Goal: Task Accomplishment & Management: Use online tool/utility

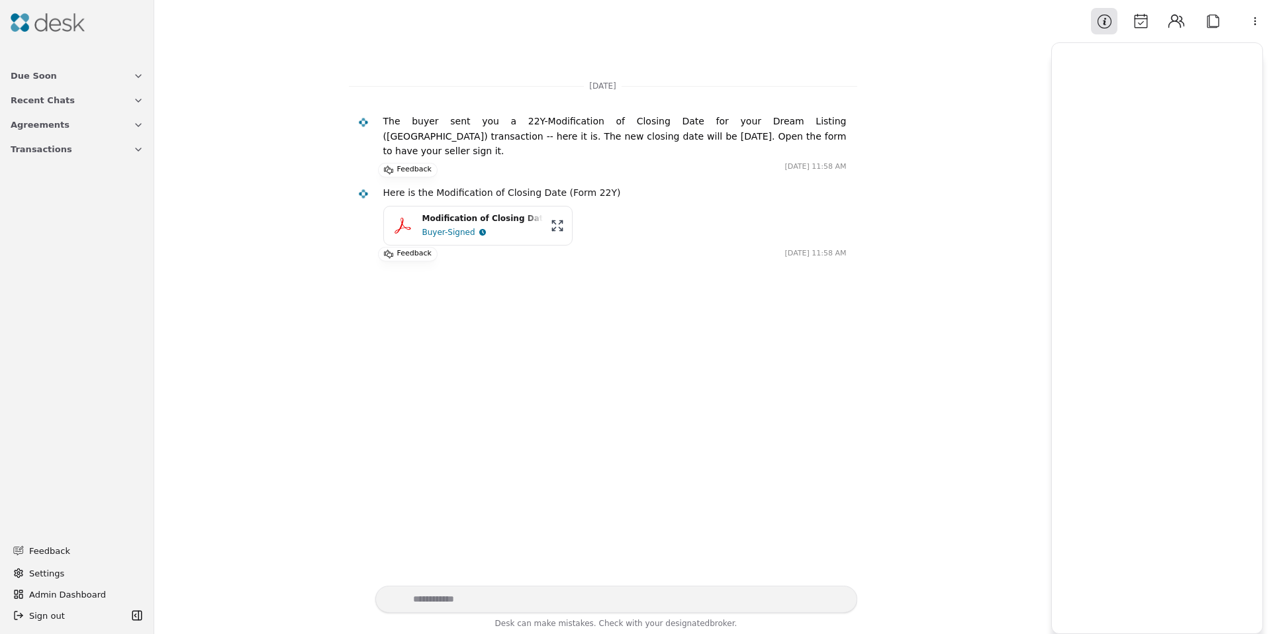
click at [455, 212] on div "Modification of Closing Date - [STREET_ADDRESS]pdf" at bounding box center [482, 218] width 120 height 13
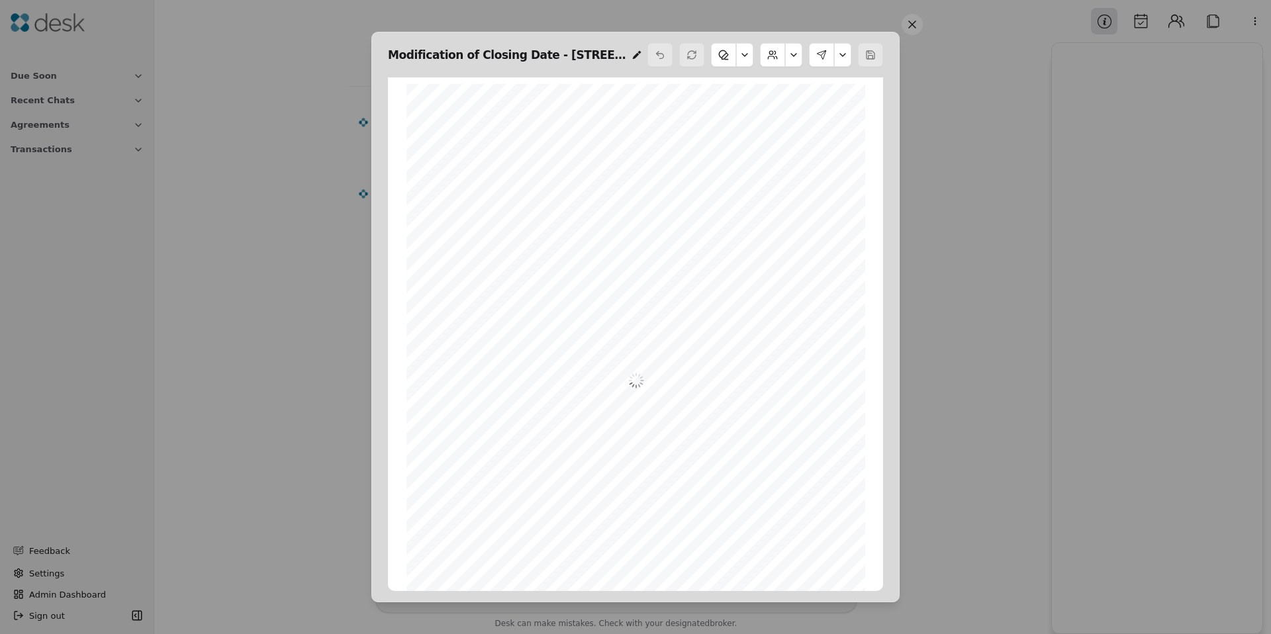
scroll to position [7, 0]
click at [792, 52] on button at bounding box center [793, 55] width 17 height 24
click at [743, 53] on button at bounding box center [744, 55] width 17 height 24
drag, startPoint x: 741, startPoint y: 54, endPoint x: 759, endPoint y: 60, distance: 18.0
click at [741, 54] on button at bounding box center [744, 55] width 17 height 24
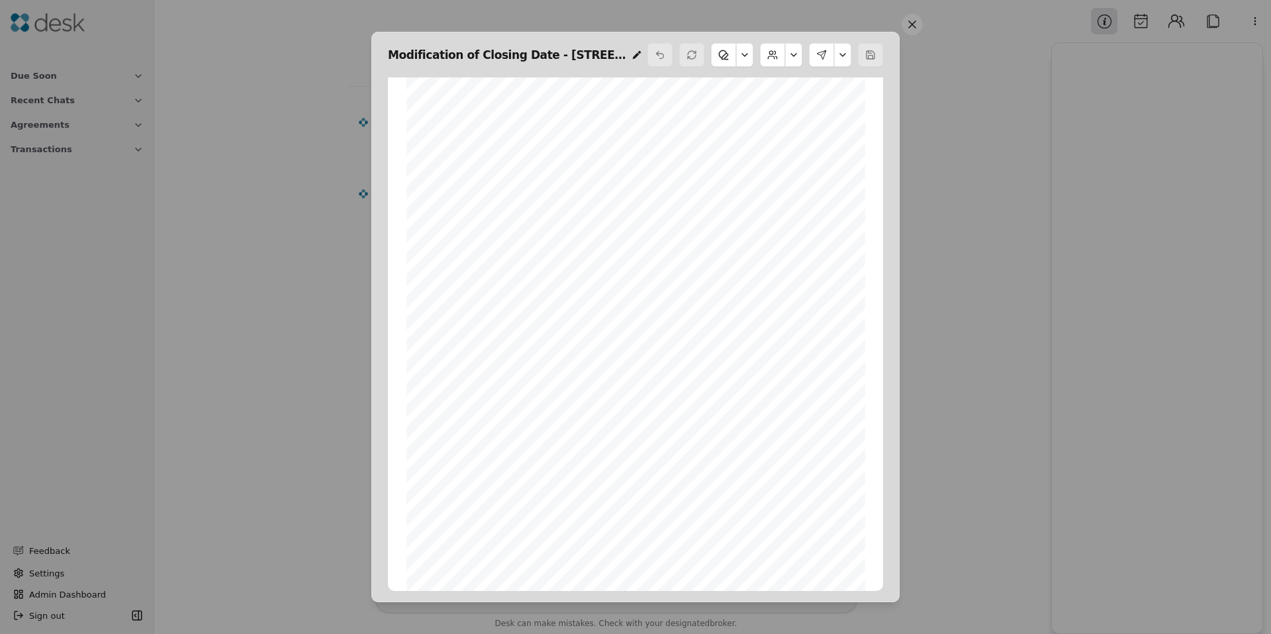
click at [842, 57] on button at bounding box center [842, 55] width 17 height 24
drag, startPoint x: 806, startPoint y: 134, endPoint x: 796, endPoint y: 116, distance: 21.0
click at [796, 116] on div "Download PDF Add Initials Edit Signers Send Signing" at bounding box center [802, 122] width 89 height 95
click at [792, 114] on button "Add Initials" at bounding box center [796, 111] width 76 height 24
click at [919, 27] on button at bounding box center [912, 24] width 21 height 21
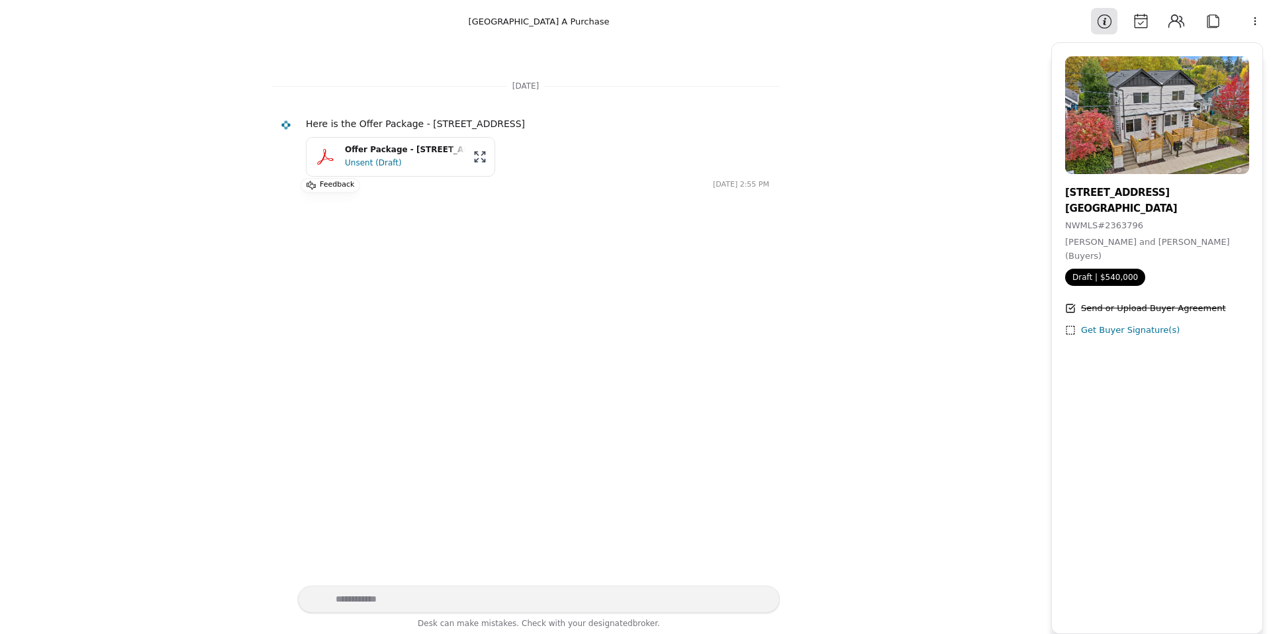
drag, startPoint x: 370, startPoint y: 154, endPoint x: 379, endPoint y: 159, distance: 10.1
click at [370, 154] on div "Offer Package - 3324 35th Avenue S Unit A, Seattle, WA 98144" at bounding box center [405, 150] width 120 height 13
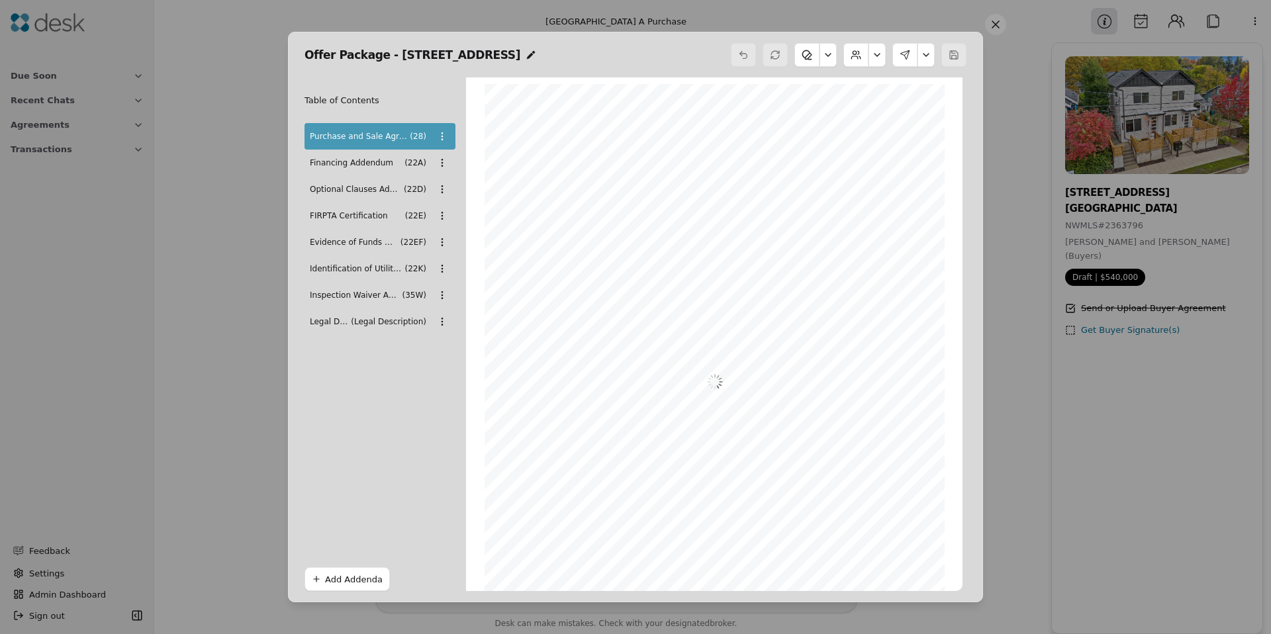
scroll to position [7, 0]
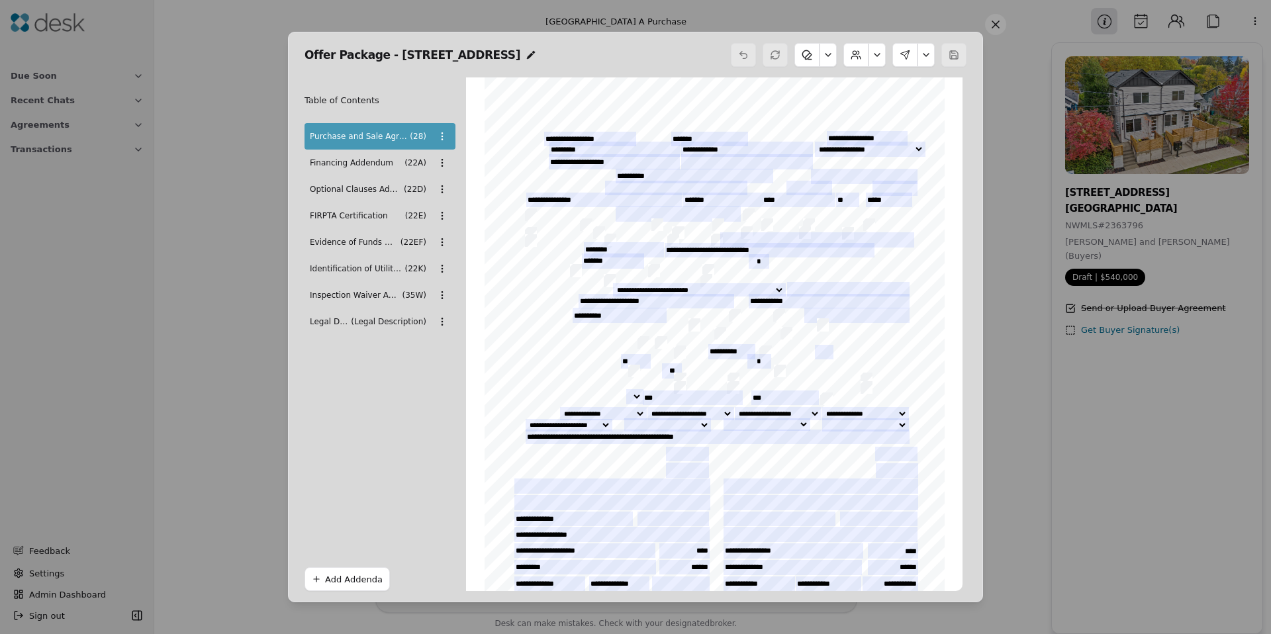
click at [349, 577] on button "Add Addenda" at bounding box center [346, 579] width 85 height 24
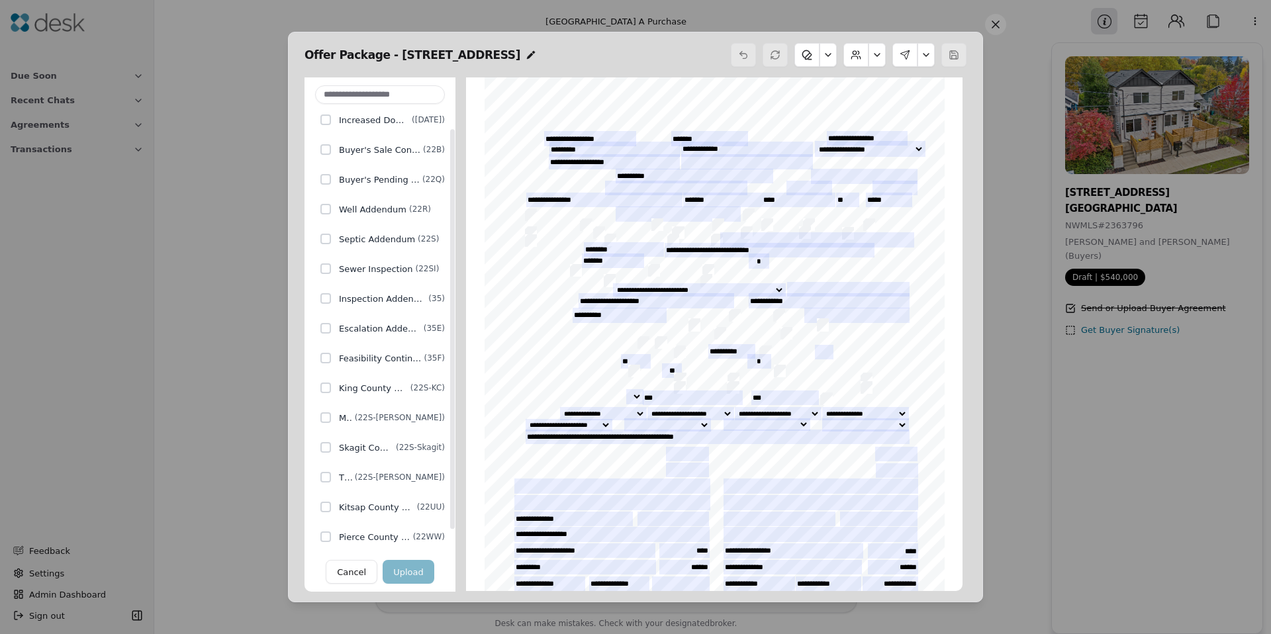
scroll to position [0, 0]
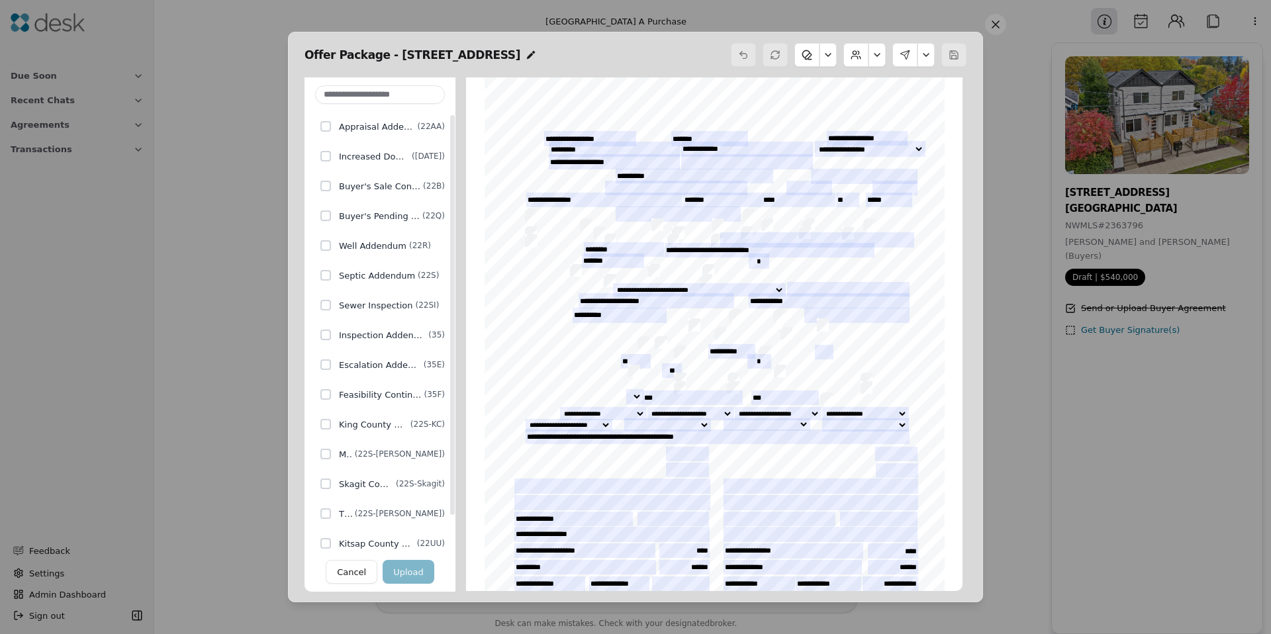
click at [368, 567] on button "Cancel" at bounding box center [352, 572] width 52 height 24
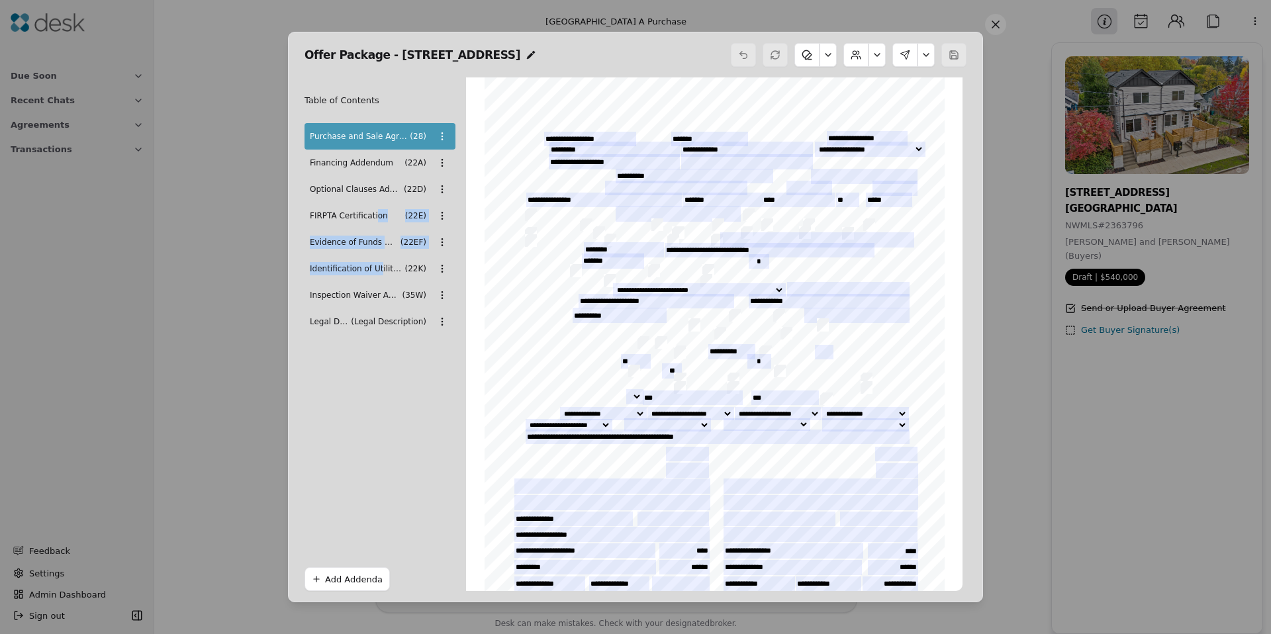
drag, startPoint x: 375, startPoint y: 220, endPoint x: 380, endPoint y: 271, distance: 51.9
click at [379, 273] on div "Purchase and Sale Agreement - Form 28 ( 28 ) Financing Addendum ( 22A ) Optiona…" at bounding box center [379, 229] width 151 height 212
click at [434, 242] on div "Offer Package - 3324 35th Avenue S Unit A, Seattle, WA 9 Table of Contents Purc…" at bounding box center [635, 317] width 1271 height 634
click at [444, 243] on div "Offer Package - 3324 35th Avenue S Unit A, Seattle, WA 9 Table of Contents Purc…" at bounding box center [635, 317] width 1271 height 634
drag, startPoint x: 373, startPoint y: 290, endPoint x: 361, endPoint y: 304, distance: 18.8
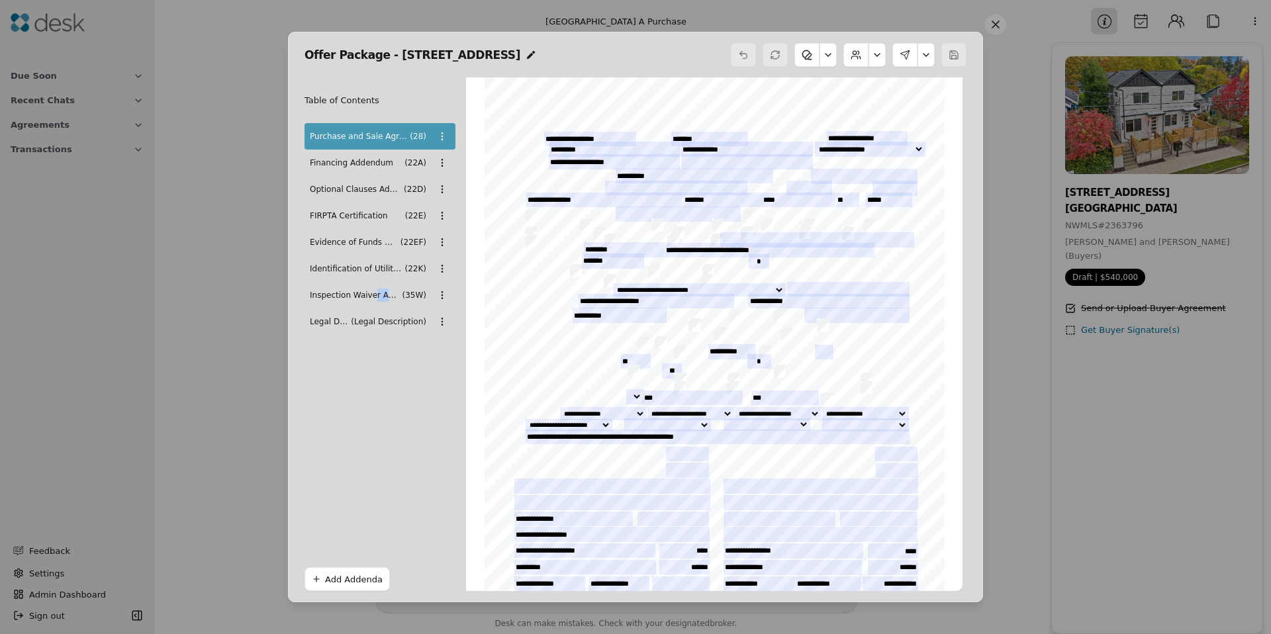
click at [359, 304] on div "Inspection Waiver Addendum ( 35W )" at bounding box center [379, 295] width 151 height 26
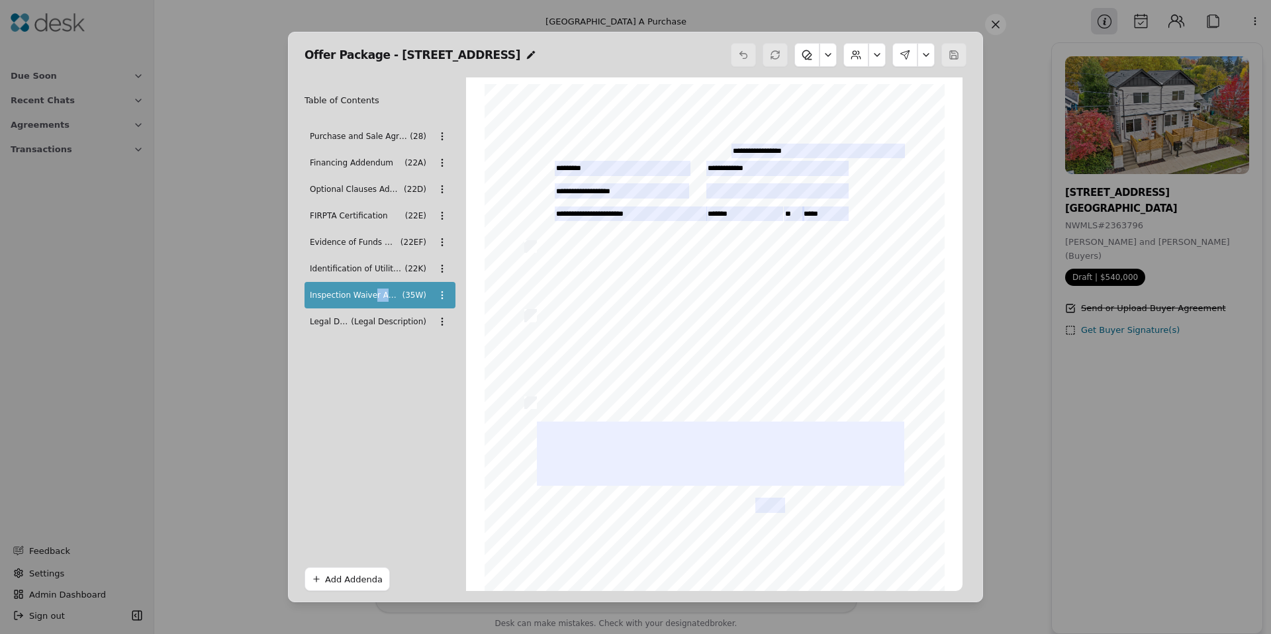
scroll to position [7, 0]
drag, startPoint x: 1000, startPoint y: 29, endPoint x: 890, endPoint y: 25, distance: 109.9
click at [1000, 29] on button at bounding box center [995, 24] width 21 height 21
